Goal: Transaction & Acquisition: Download file/media

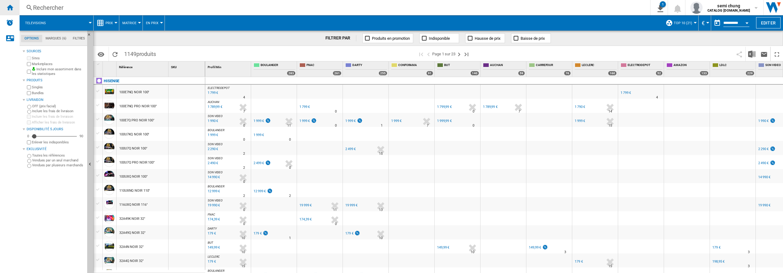
click at [9, 6] on ng-md-icon "Accueil" at bounding box center [9, 7] width 7 height 7
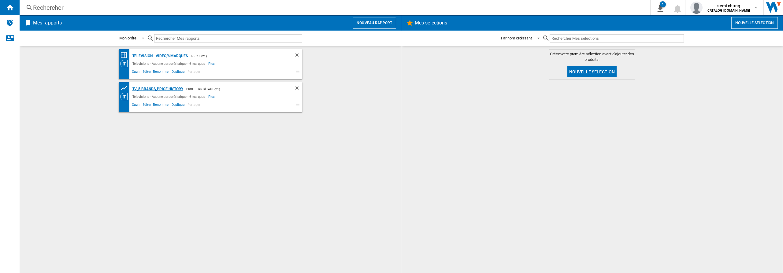
click at [165, 88] on div "TV_5 Brands_Price History" at bounding box center [157, 89] width 53 height 8
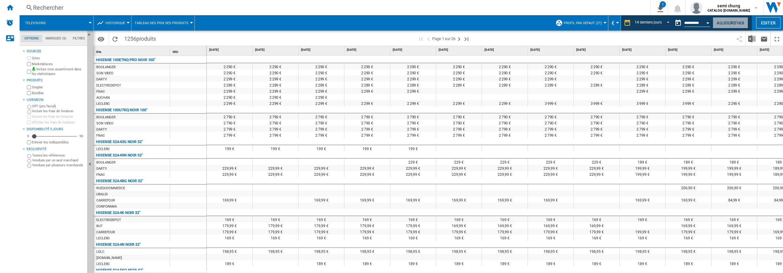
click at [724, 23] on button "Aujourd'hui" at bounding box center [730, 22] width 35 height 11
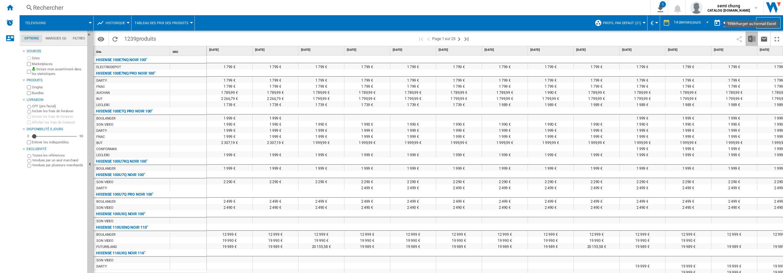
click at [753, 39] on img "Télécharger au format Excel" at bounding box center [751, 38] width 7 height 7
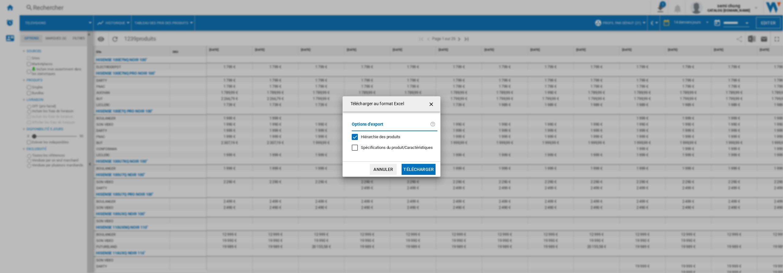
click at [352, 135] on div "Hiérarchie des produits" at bounding box center [355, 137] width 6 height 6
drag, startPoint x: 405, startPoint y: 168, endPoint x: 412, endPoint y: 170, distance: 7.4
click at [405, 168] on button "Télécharger" at bounding box center [419, 169] width 34 height 11
